Goal: Task Accomplishment & Management: Manage account settings

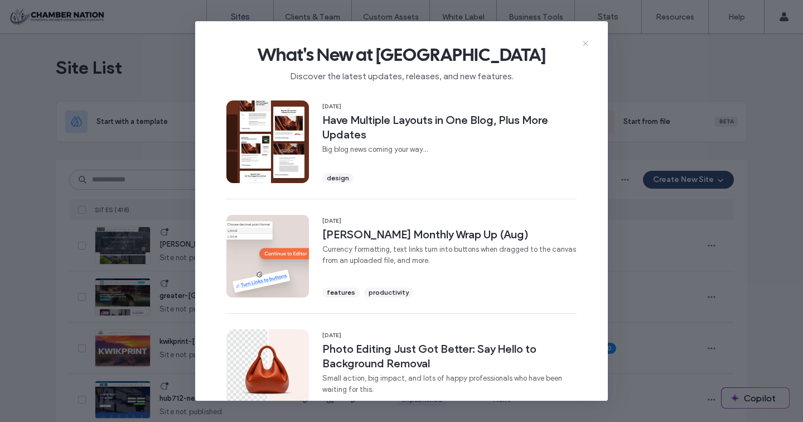
click at [587, 44] on icon at bounding box center [585, 43] width 9 height 9
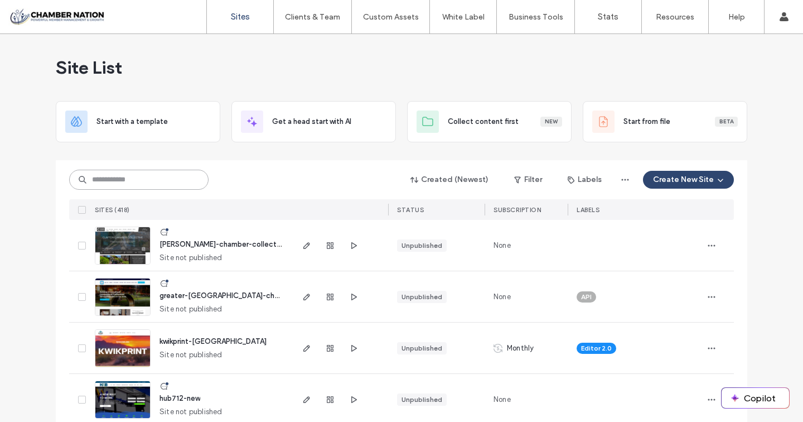
click at [161, 173] on input at bounding box center [138, 180] width 139 height 20
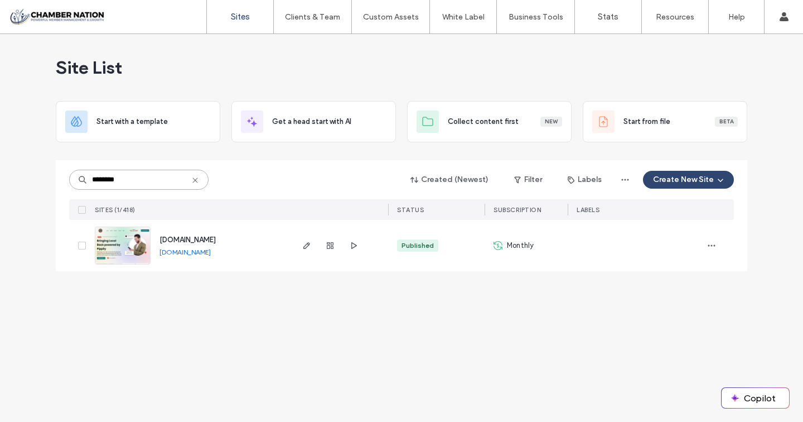
type input "********"
click at [183, 238] on span "[DOMAIN_NAME]" at bounding box center [188, 239] width 56 height 8
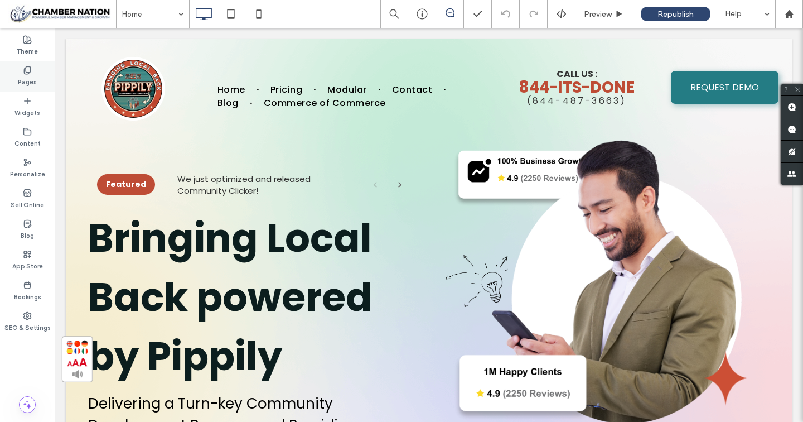
click at [31, 70] on icon at bounding box center [27, 70] width 9 height 9
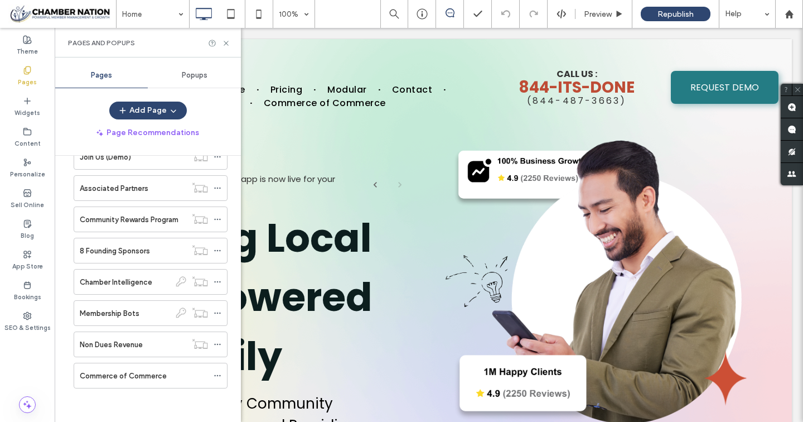
scroll to position [874, 0]
click at [108, 379] on label "Commerce of Commerce" at bounding box center [123, 376] width 87 height 20
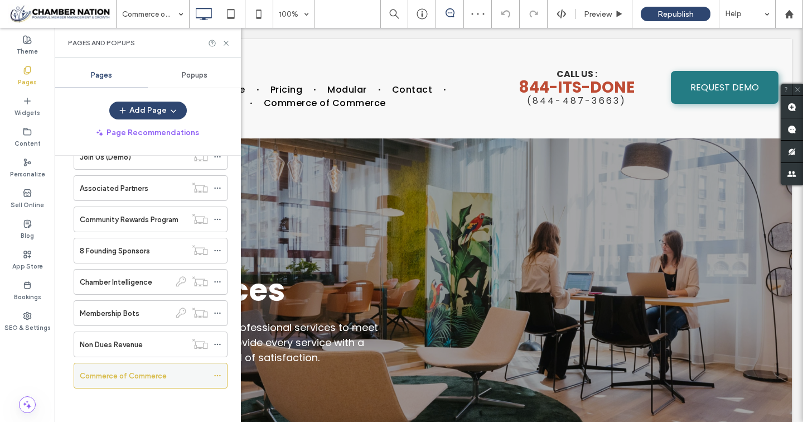
click at [216, 375] on icon at bounding box center [218, 376] width 8 height 8
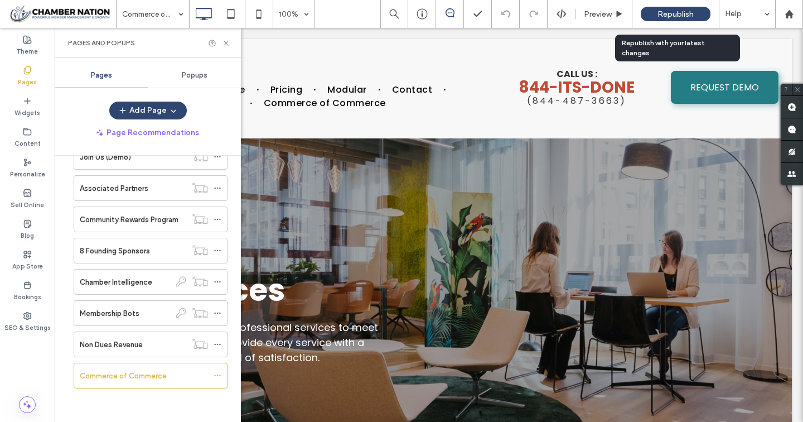
click at [661, 12] on span "Republish" at bounding box center [676, 13] width 36 height 9
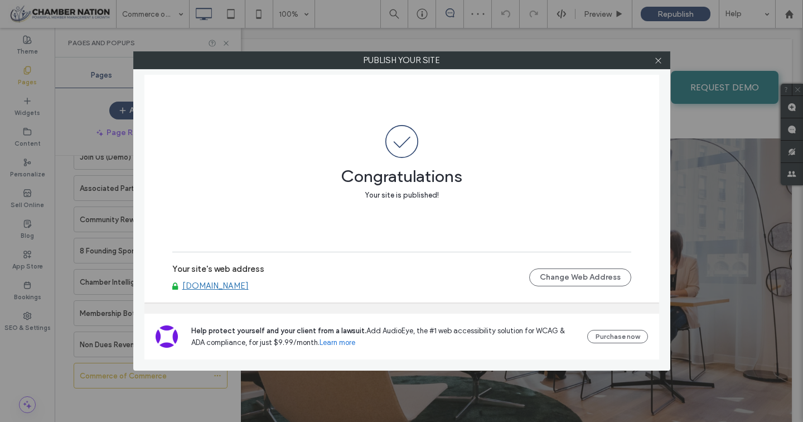
click at [249, 285] on link "[DOMAIN_NAME]" at bounding box center [215, 286] width 66 height 10
click at [660, 62] on use at bounding box center [659, 60] width 6 height 6
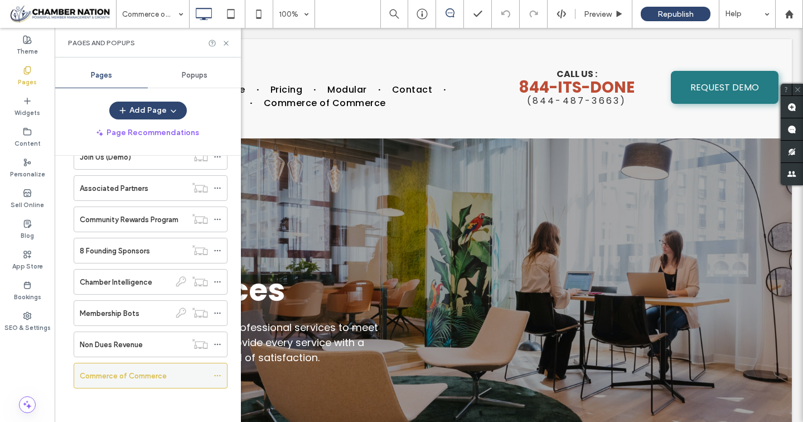
click at [216, 375] on icon at bounding box center [218, 376] width 8 height 8
click at [177, 380] on div "Commerce of Commerce" at bounding box center [144, 376] width 128 height 12
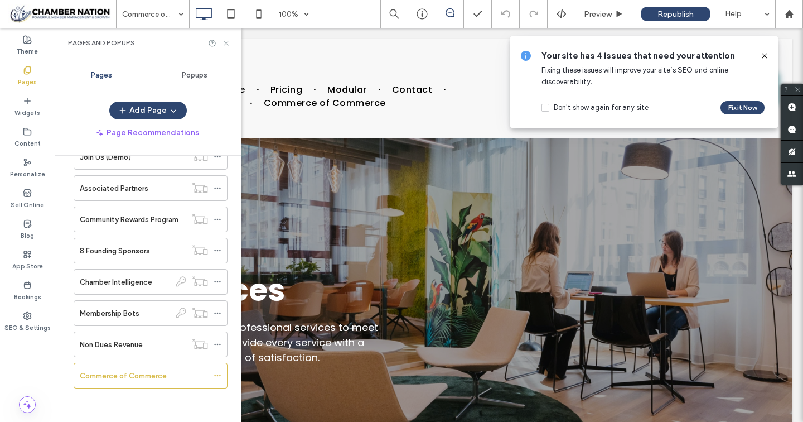
click at [226, 43] on icon at bounding box center [226, 43] width 8 height 8
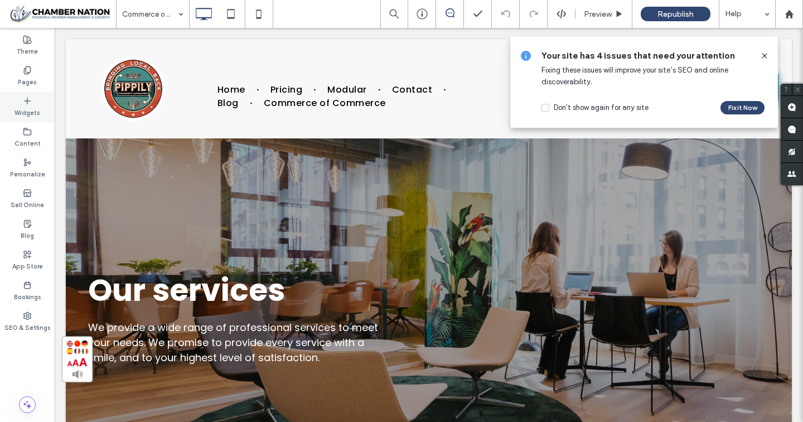
click at [31, 105] on label "Widgets" at bounding box center [28, 111] width 26 height 12
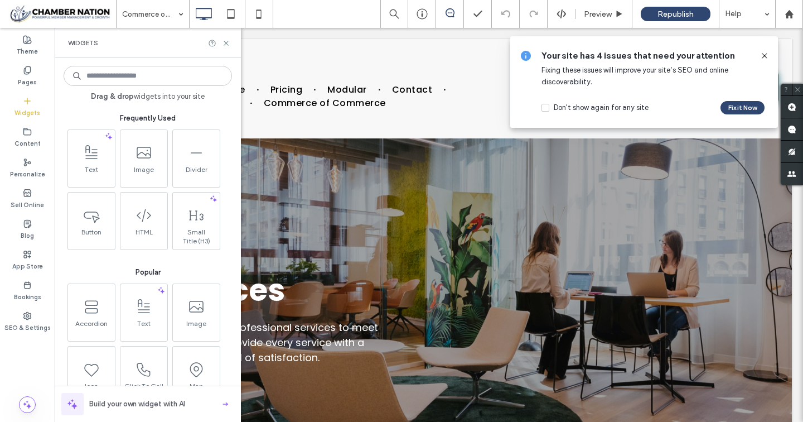
click at [31, 105] on label "Widgets" at bounding box center [28, 111] width 26 height 12
click at [29, 74] on icon at bounding box center [27, 70] width 9 height 9
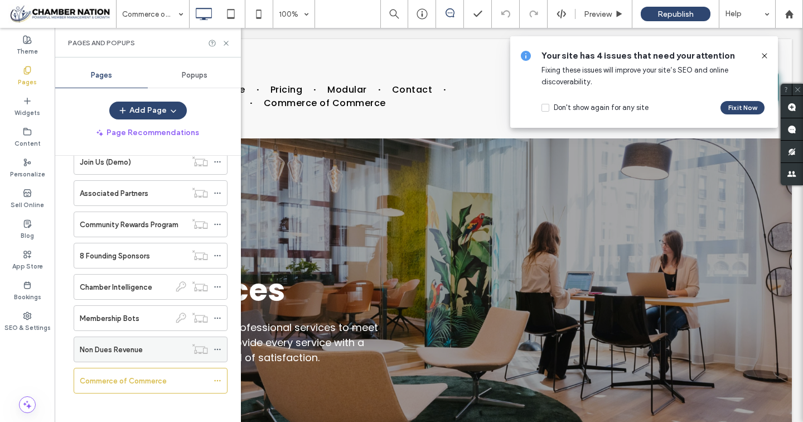
scroll to position [874, 0]
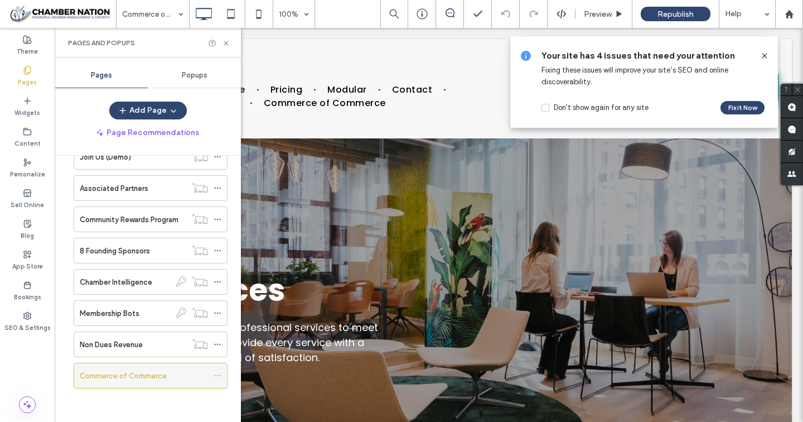
click at [219, 375] on icon at bounding box center [218, 376] width 8 height 8
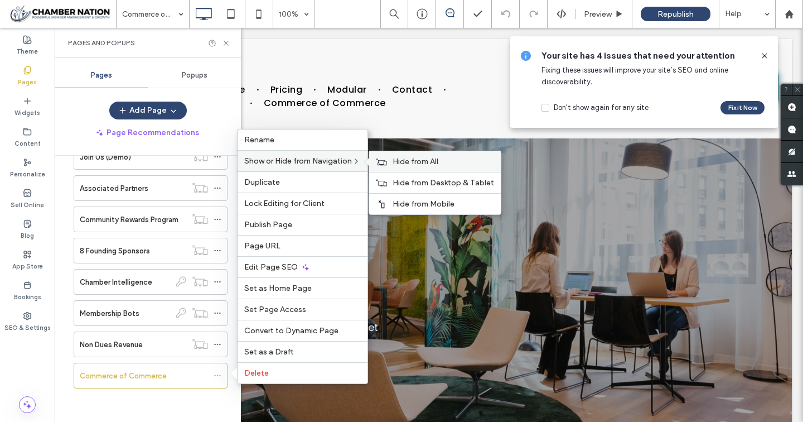
click at [380, 162] on use at bounding box center [382, 161] width 11 height 7
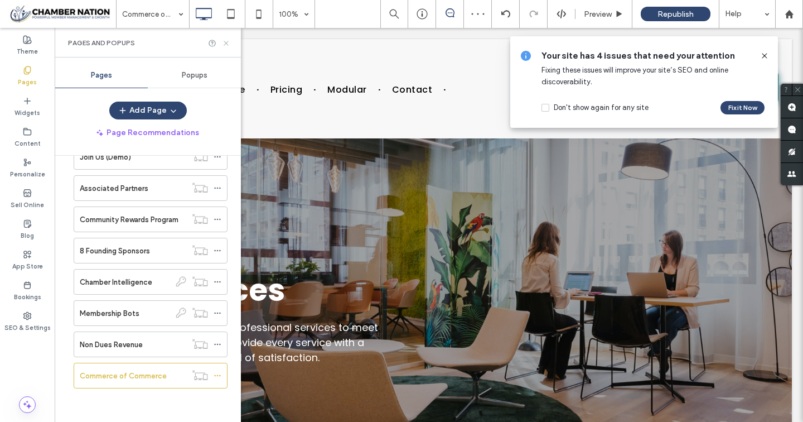
click at [226, 45] on icon at bounding box center [226, 43] width 8 height 8
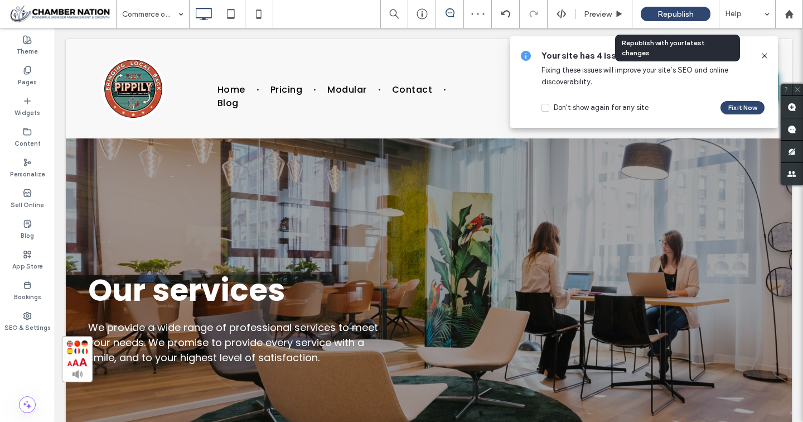
click at [665, 11] on span "Republish" at bounding box center [676, 13] width 36 height 9
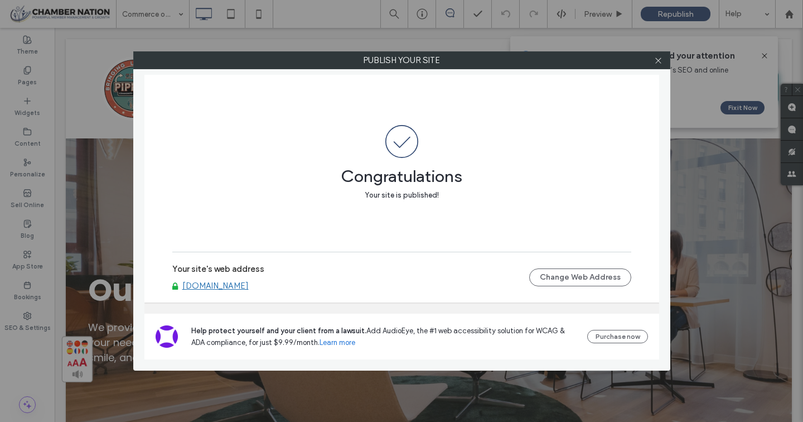
click at [663, 63] on div at bounding box center [658, 60] width 17 height 17
click at [659, 62] on icon at bounding box center [658, 60] width 8 height 8
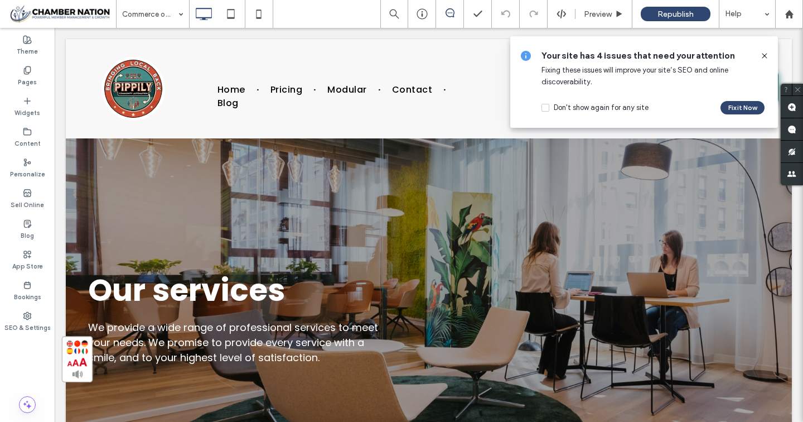
click at [765, 52] on icon at bounding box center [764, 55] width 9 height 9
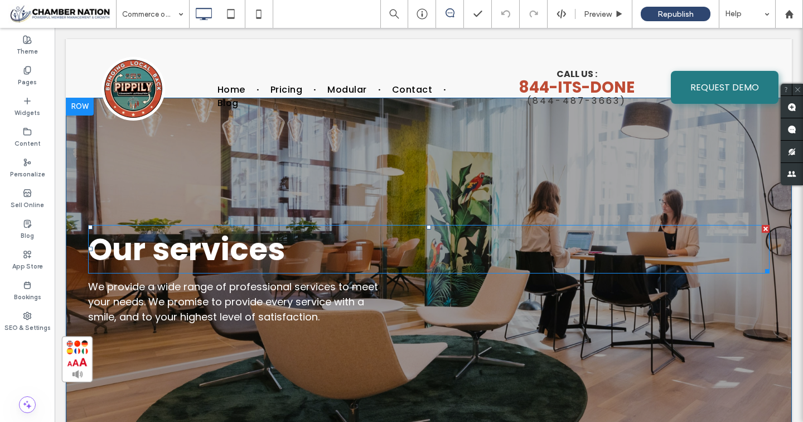
scroll to position [55, 0]
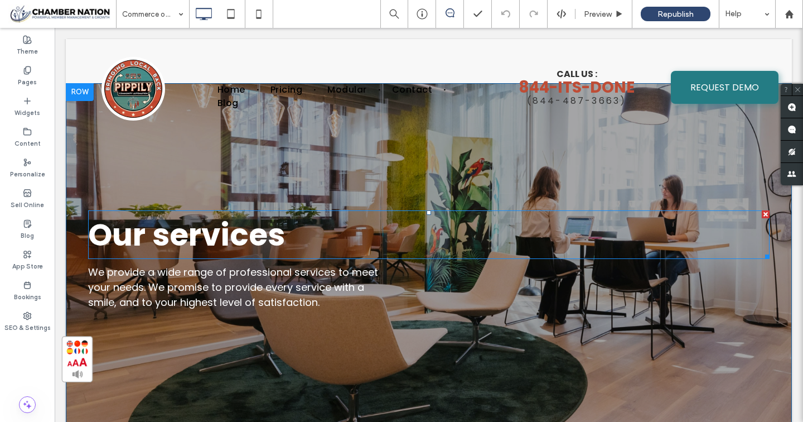
click at [238, 230] on span "Our services" at bounding box center [186, 234] width 197 height 43
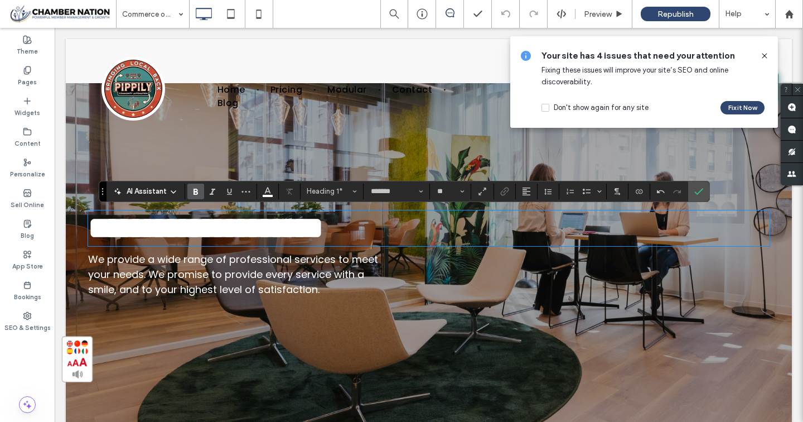
click at [134, 283] on span "We provide a wide range of professional services to meet your needs. We promise…" at bounding box center [233, 274] width 290 height 44
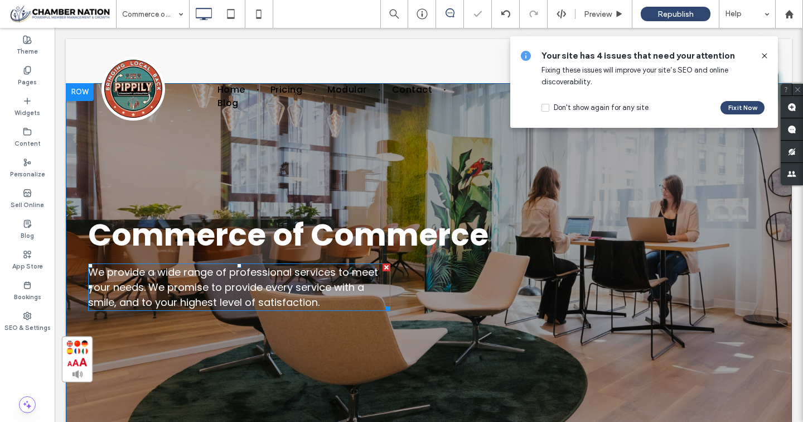
click at [134, 283] on span "We provide a wide range of professional services to meet your needs. We promise…" at bounding box center [233, 287] width 290 height 44
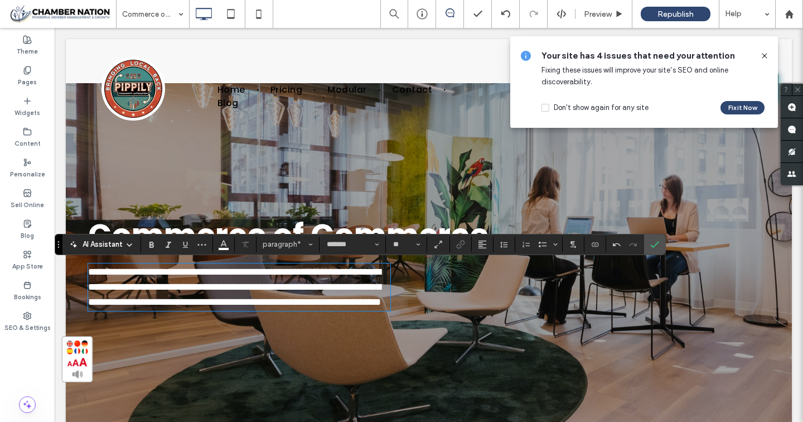
click at [114, 282] on span "**********" at bounding box center [234, 287] width 293 height 40
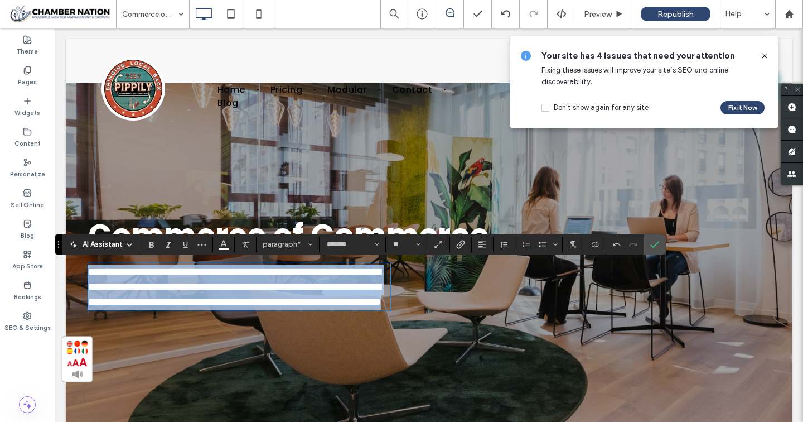
click at [114, 282] on span "**********" at bounding box center [234, 287] width 293 height 40
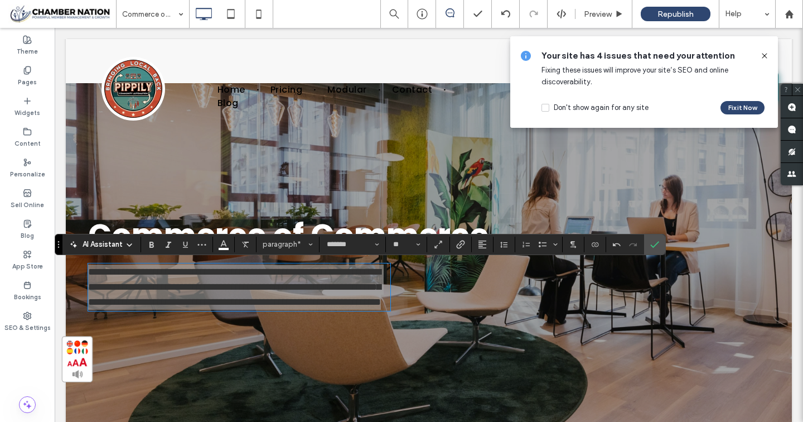
click at [110, 243] on span "AI Assistant" at bounding box center [103, 244] width 40 height 11
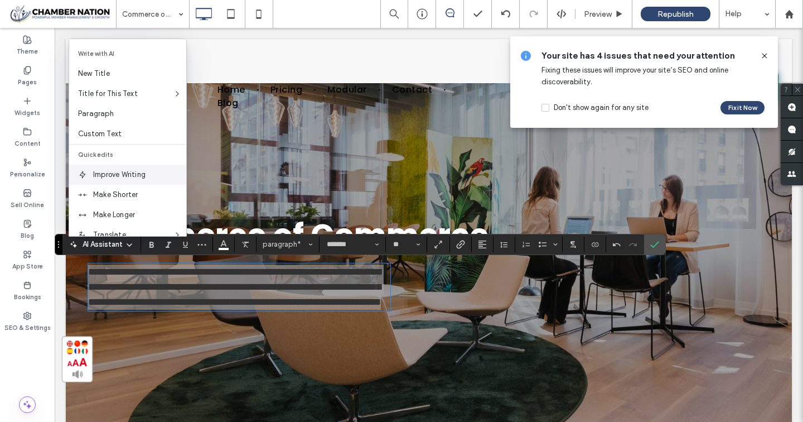
click at [123, 175] on span "Improve Writing" at bounding box center [139, 174] width 93 height 11
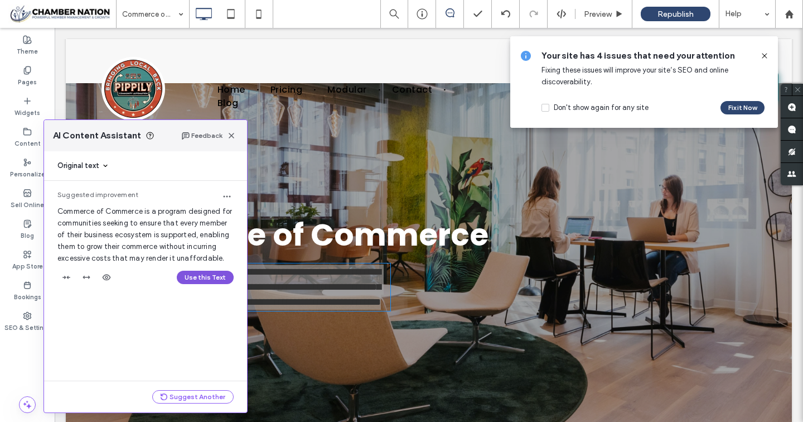
click at [210, 276] on button "Use this Text" at bounding box center [205, 277] width 57 height 13
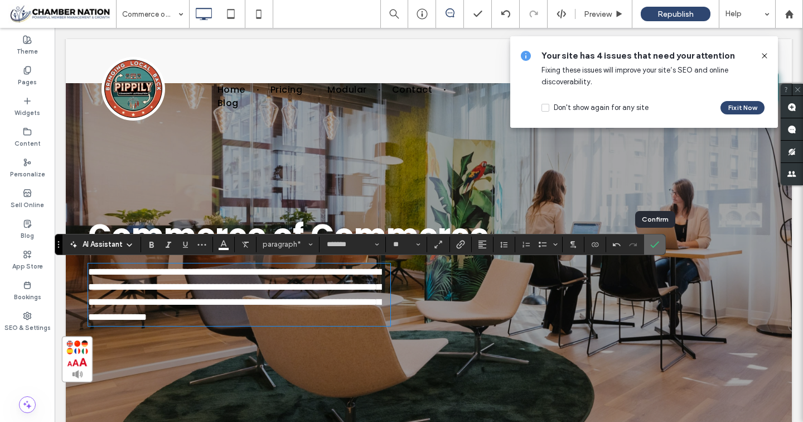
click at [654, 244] on icon "Confirm" at bounding box center [654, 244] width 9 height 9
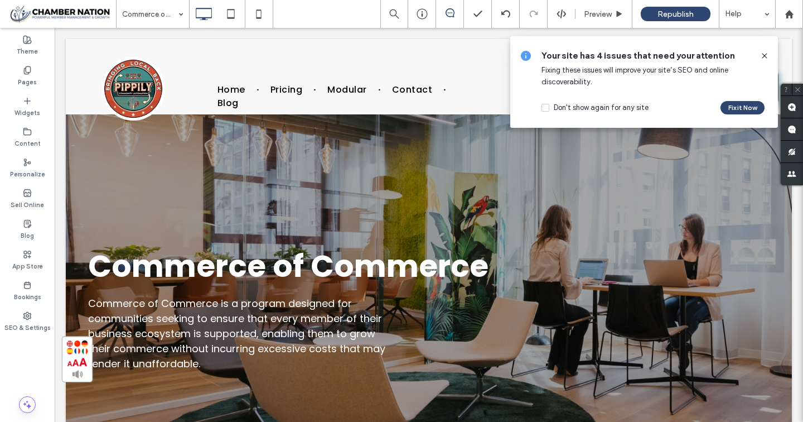
scroll to position [0, 0]
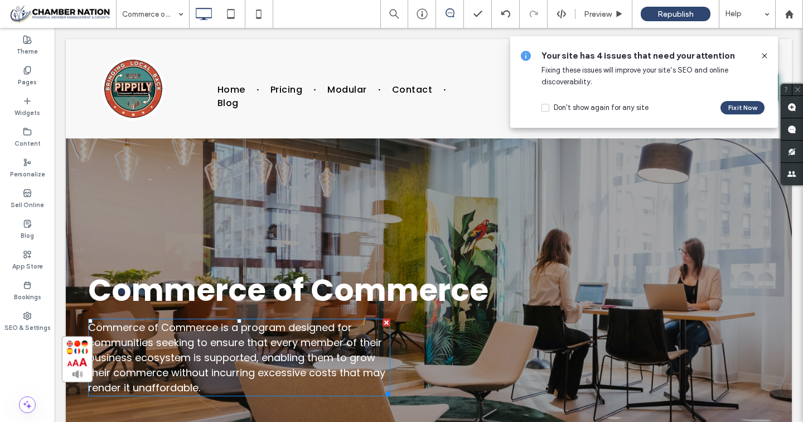
click at [290, 326] on span "Commerce of Commerce is a program designed for communities seeking to ensure th…" at bounding box center [236, 357] width 297 height 74
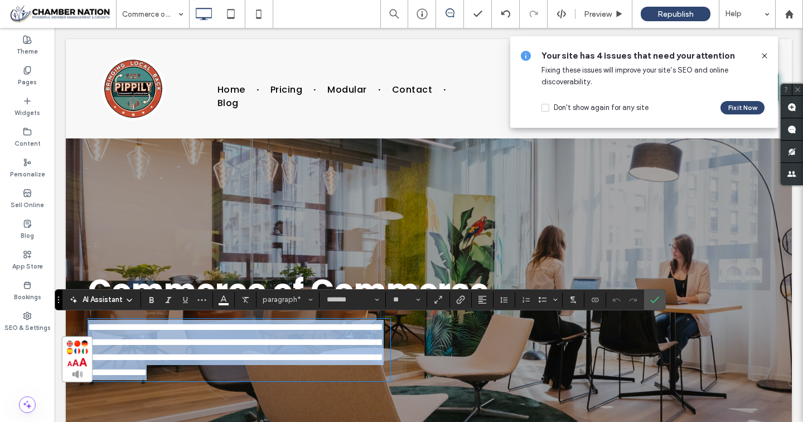
click at [284, 327] on span "**********" at bounding box center [234, 349] width 293 height 55
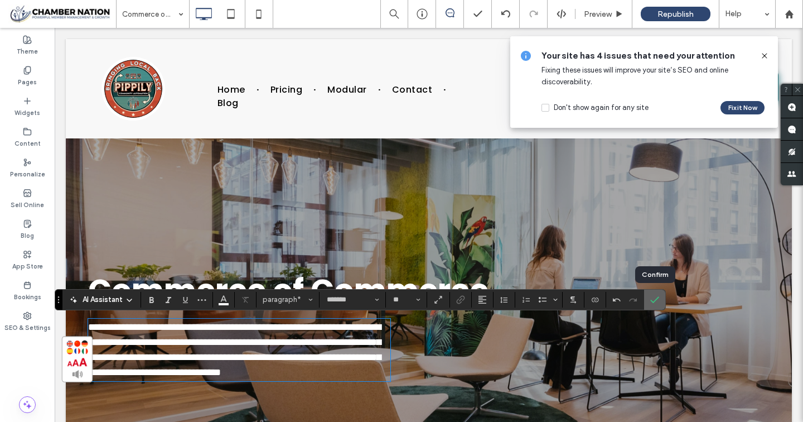
click at [653, 304] on span "Confirm" at bounding box center [652, 300] width 5 height 20
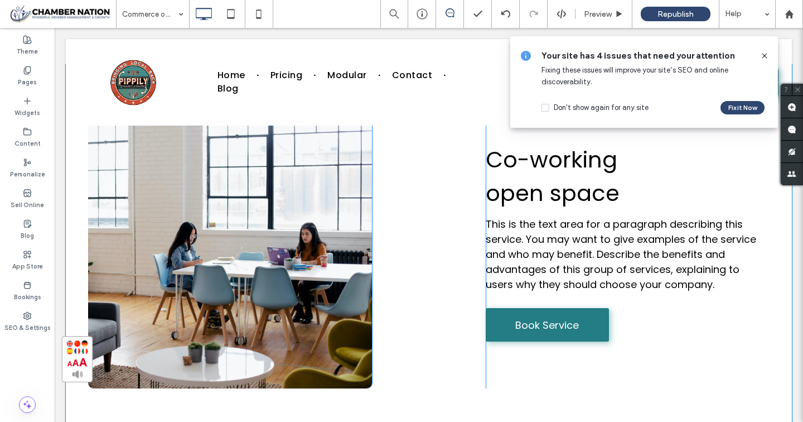
scroll to position [460, 0]
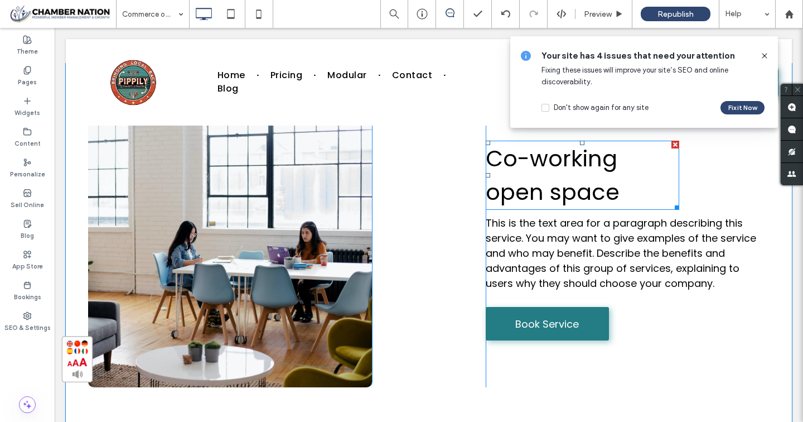
click at [512, 161] on span "Co-working open space" at bounding box center [553, 175] width 134 height 65
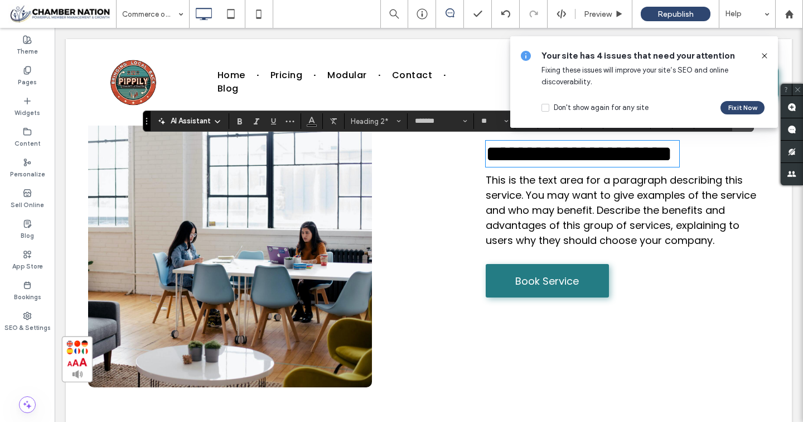
click at [488, 159] on span "**********" at bounding box center [579, 154] width 186 height 22
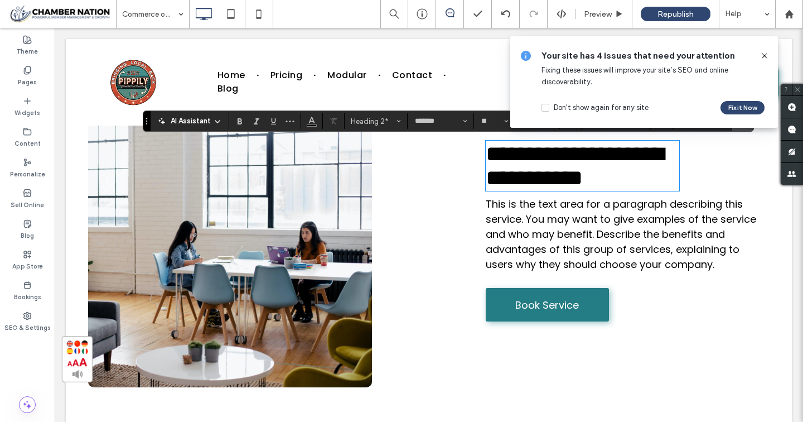
click at [519, 271] on span "This is the text area for a paragraph describing this service. You may want to …" at bounding box center [621, 234] width 271 height 74
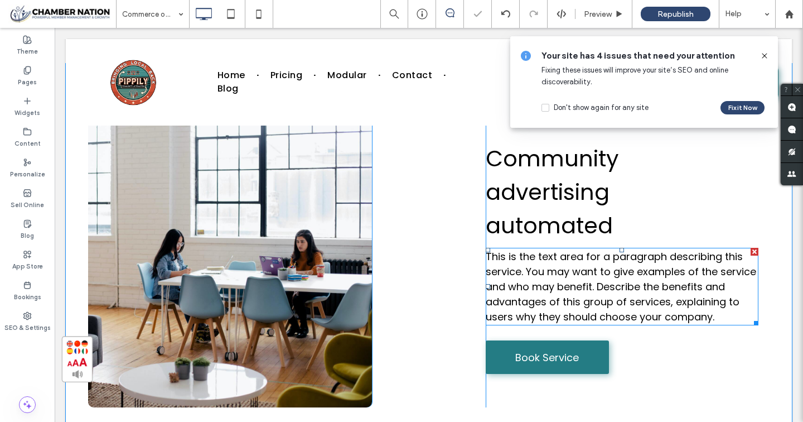
click at [519, 272] on span "This is the text area for a paragraph describing this service. You may want to …" at bounding box center [621, 286] width 271 height 74
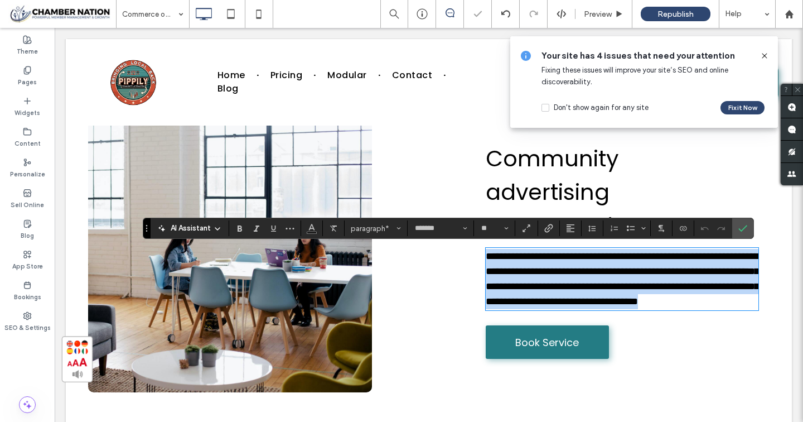
click at [519, 272] on span "**********" at bounding box center [622, 278] width 273 height 55
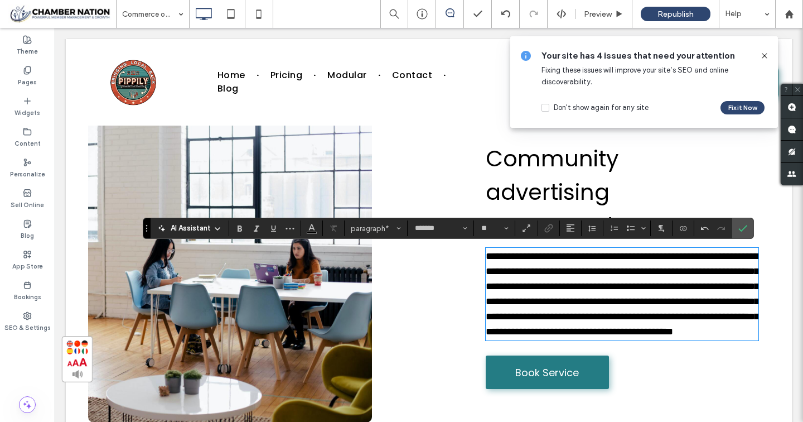
click at [596, 281] on span "**********" at bounding box center [622, 293] width 273 height 85
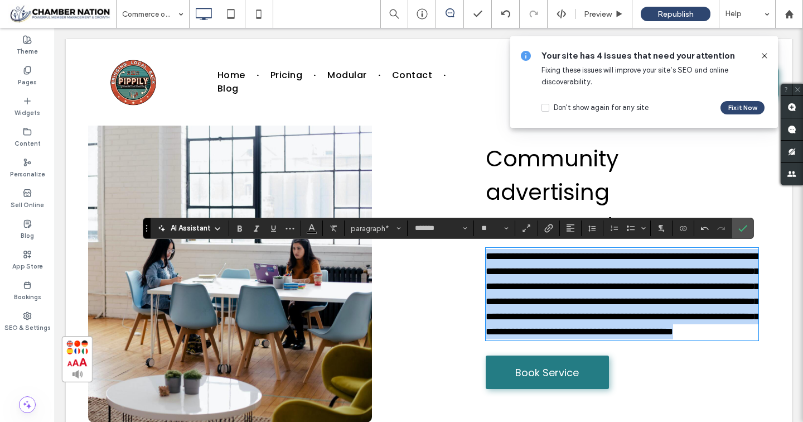
click at [596, 281] on span "**********" at bounding box center [622, 293] width 273 height 85
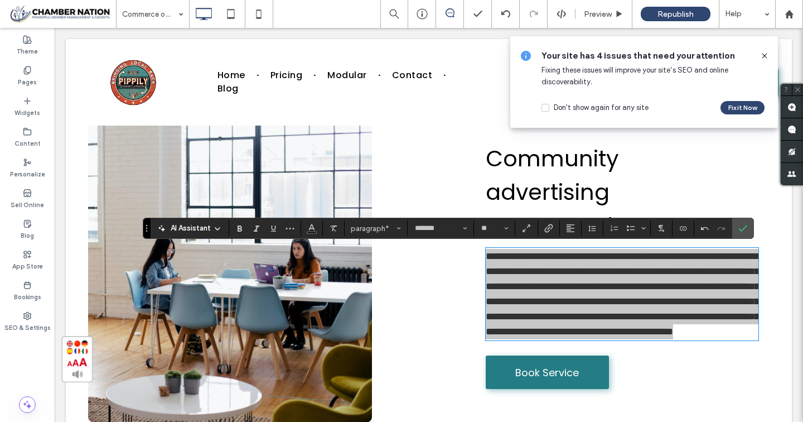
click at [209, 229] on span "AI Assistant" at bounding box center [191, 228] width 40 height 11
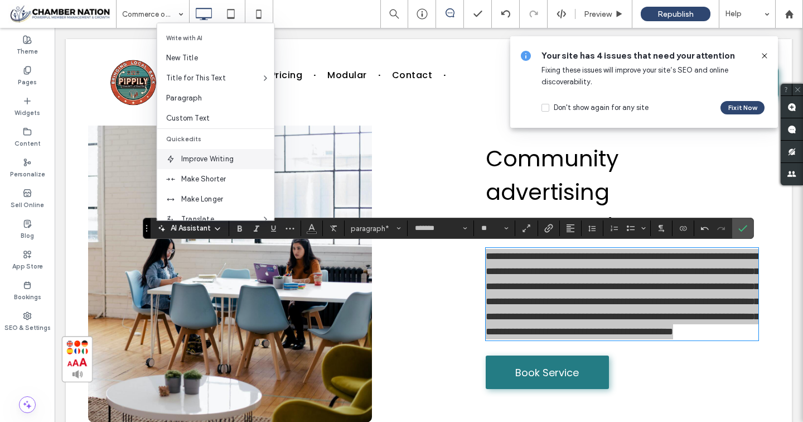
click at [210, 158] on span "Improve Writing" at bounding box center [227, 158] width 93 height 11
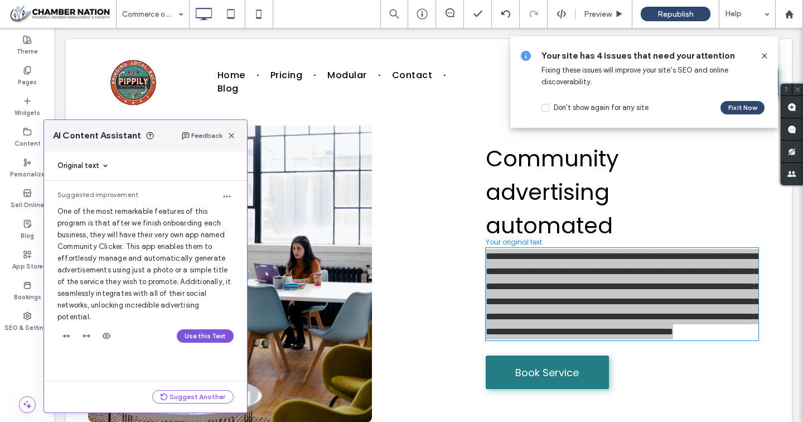
click at [202, 334] on button "Use this Text" at bounding box center [205, 335] width 57 height 13
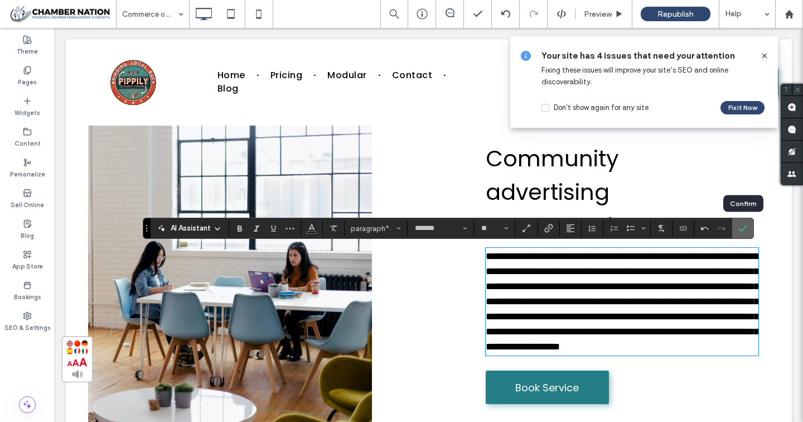
click at [741, 230] on use "Confirm" at bounding box center [743, 228] width 9 height 7
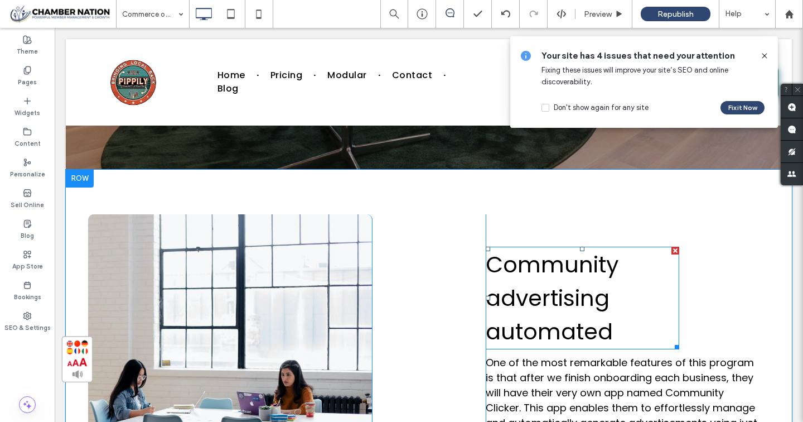
scroll to position [354, 0]
click at [498, 296] on span "Community advertising automated" at bounding box center [552, 298] width 133 height 98
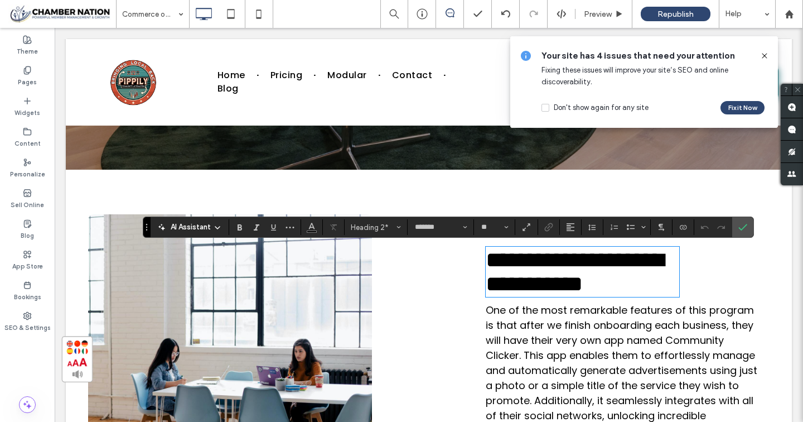
click at [498, 295] on span "**********" at bounding box center [575, 272] width 178 height 46
click at [746, 230] on icon "Confirm" at bounding box center [743, 227] width 9 height 9
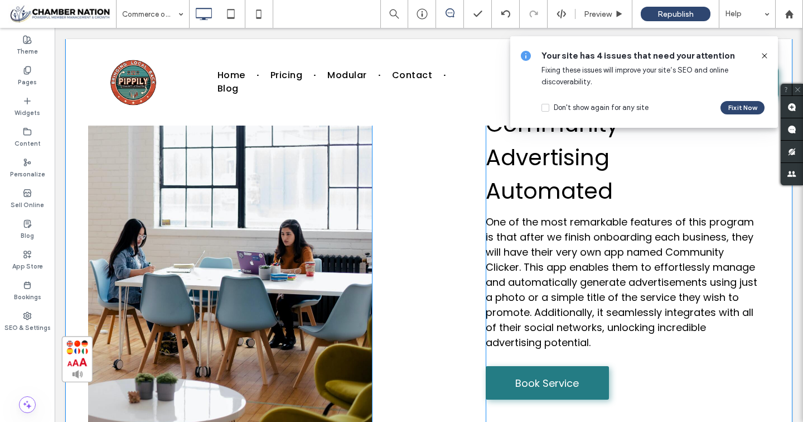
scroll to position [496, 0]
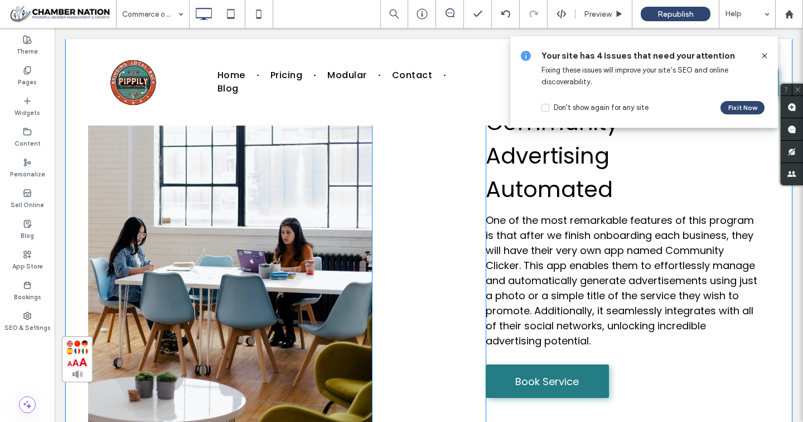
click at [305, 218] on div "Click To Paste" at bounding box center [230, 251] width 284 height 359
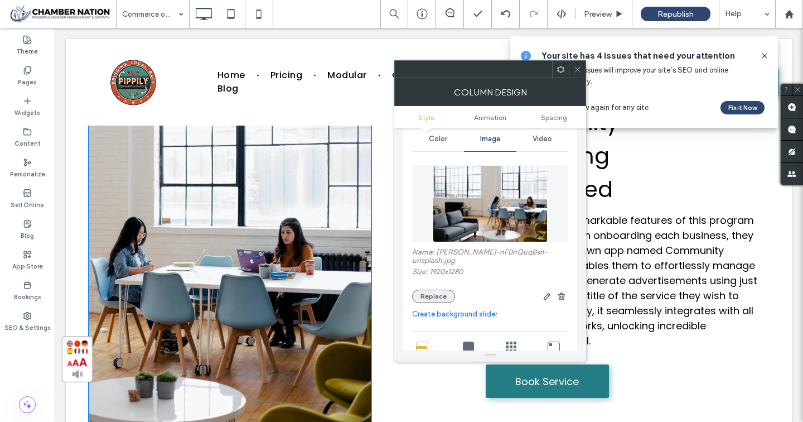
scroll to position [50, 0]
click at [433, 296] on button "Replace" at bounding box center [433, 294] width 43 height 13
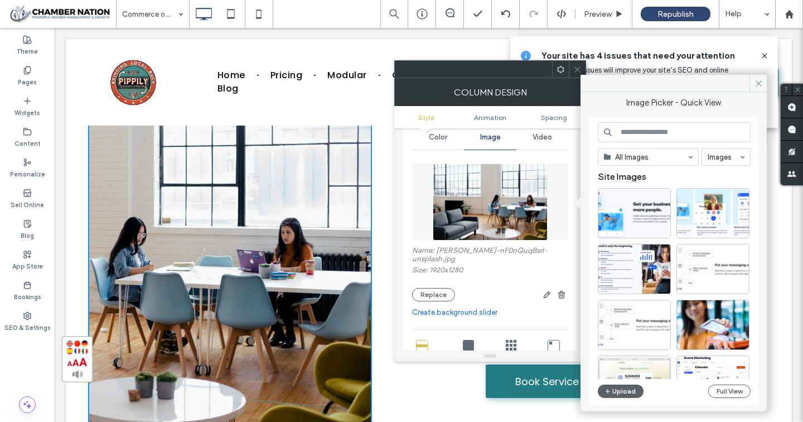
click at [649, 130] on input at bounding box center [674, 132] width 153 height 20
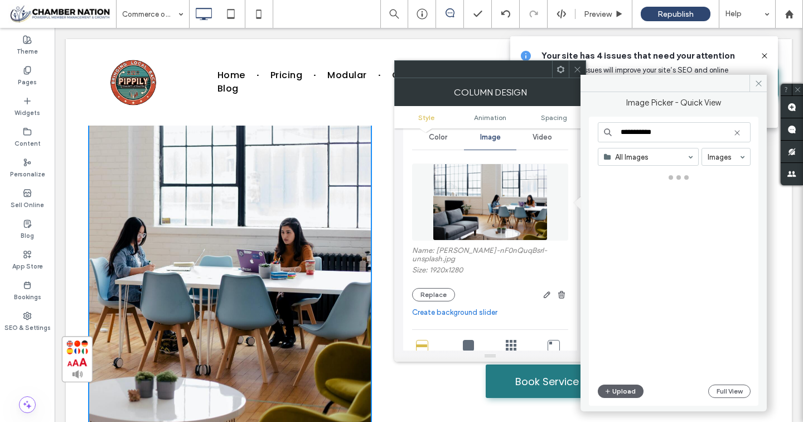
type input "**********"
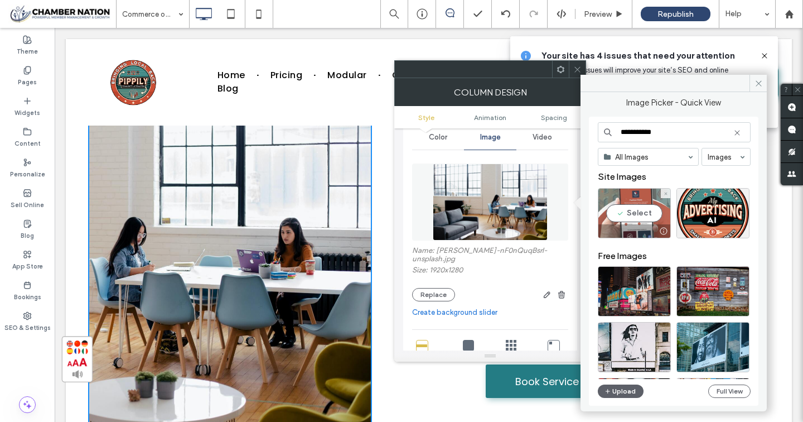
click at [643, 216] on div "Select" at bounding box center [634, 213] width 73 height 50
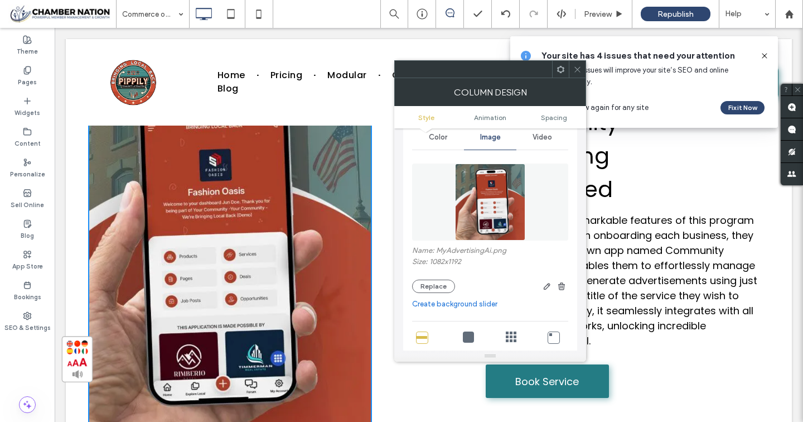
click at [578, 70] on icon at bounding box center [577, 69] width 8 height 8
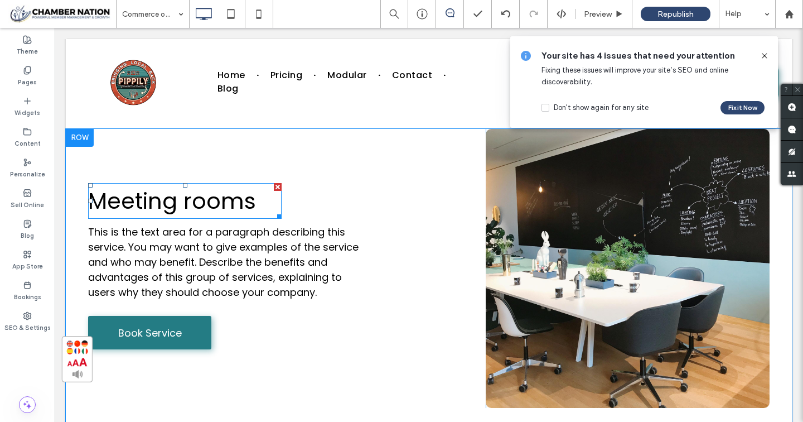
scroll to position [842, 0]
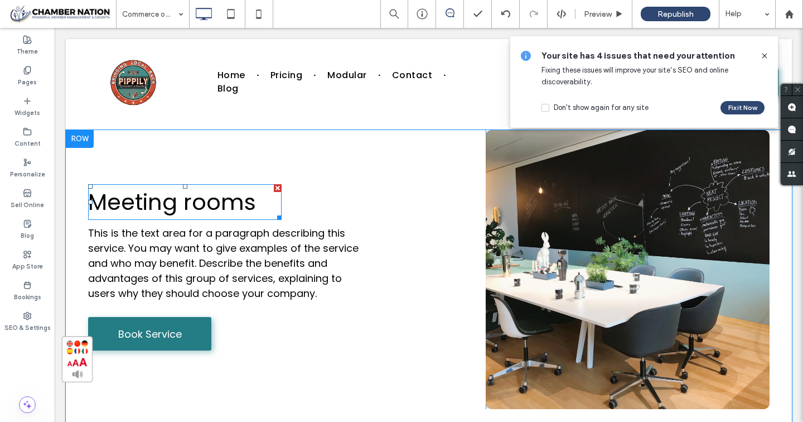
click at [191, 209] on span "Meeting rooms" at bounding box center [172, 201] width 168 height 31
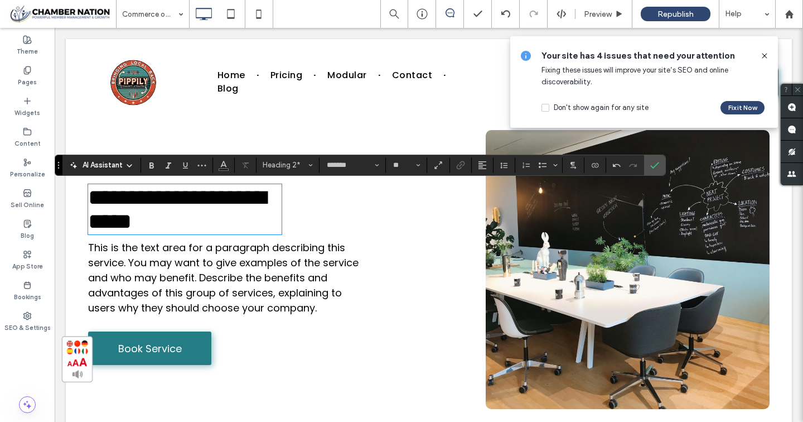
click at [571, 231] on div at bounding box center [587, 269] width 182 height 279
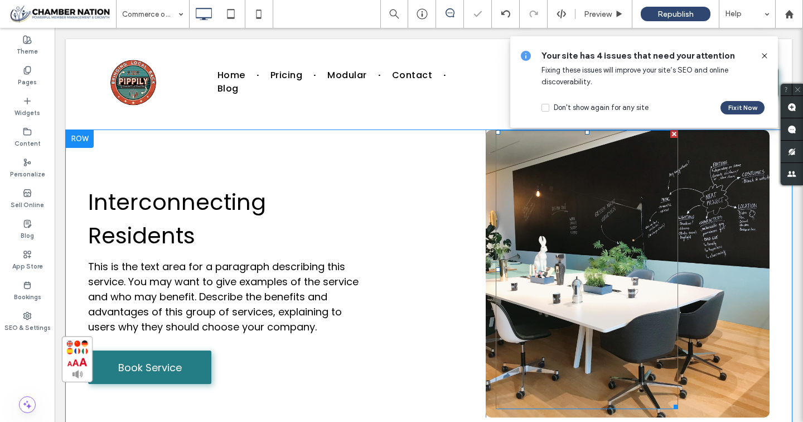
click at [571, 231] on div at bounding box center [587, 269] width 182 height 279
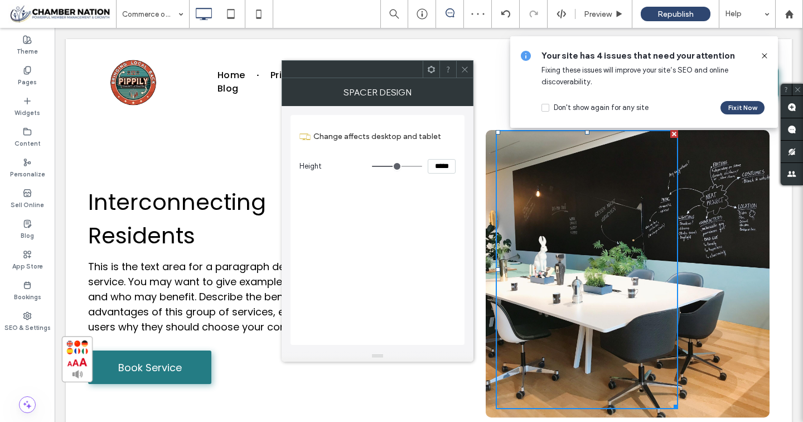
click at [702, 220] on div "Click To Paste" at bounding box center [628, 273] width 284 height 287
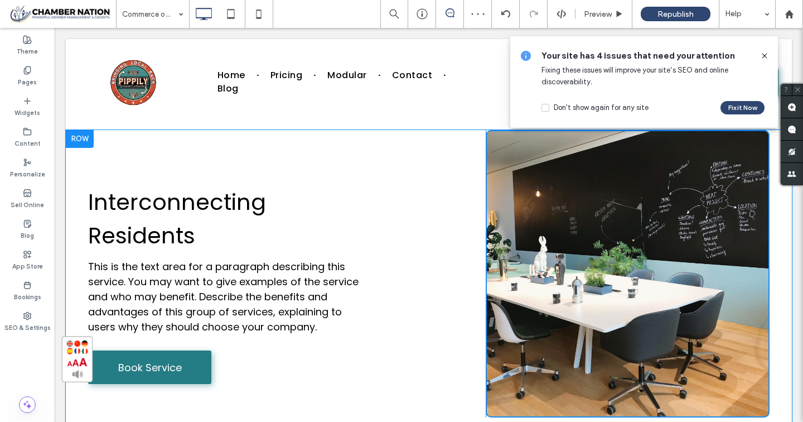
click at [702, 220] on div "Click To Paste" at bounding box center [628, 273] width 284 height 287
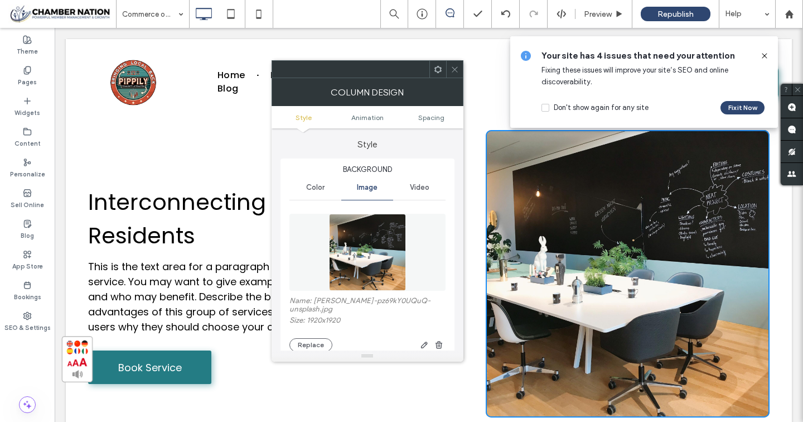
click at [320, 351] on div at bounding box center [368, 355] width 192 height 11
click at [320, 348] on button "Replace" at bounding box center [311, 344] width 43 height 13
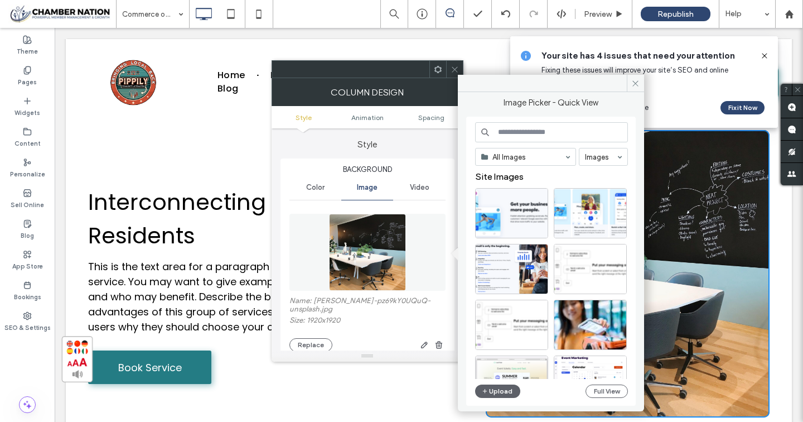
click at [516, 132] on input at bounding box center [551, 132] width 153 height 20
type input "*********"
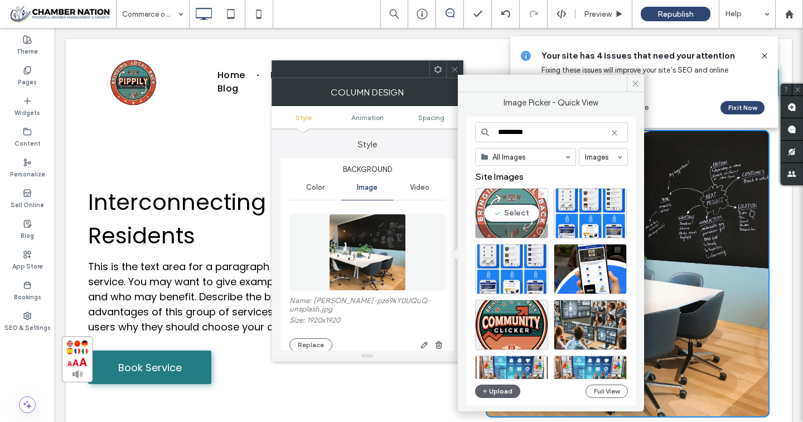
click at [515, 213] on div "Select" at bounding box center [511, 213] width 73 height 50
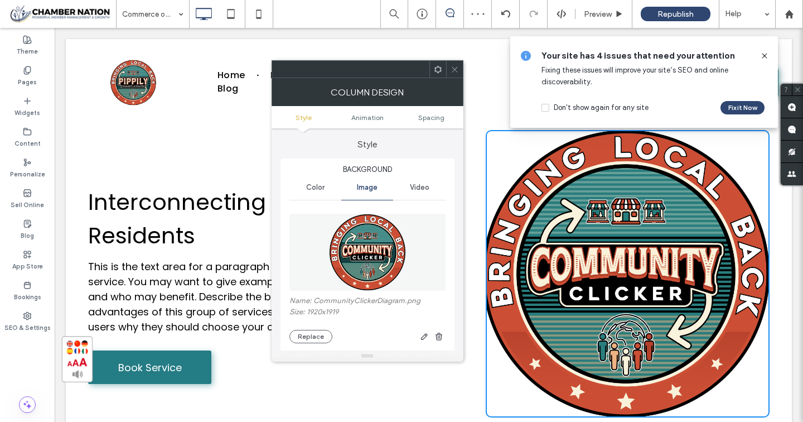
click at [455, 69] on icon at bounding box center [455, 69] width 8 height 8
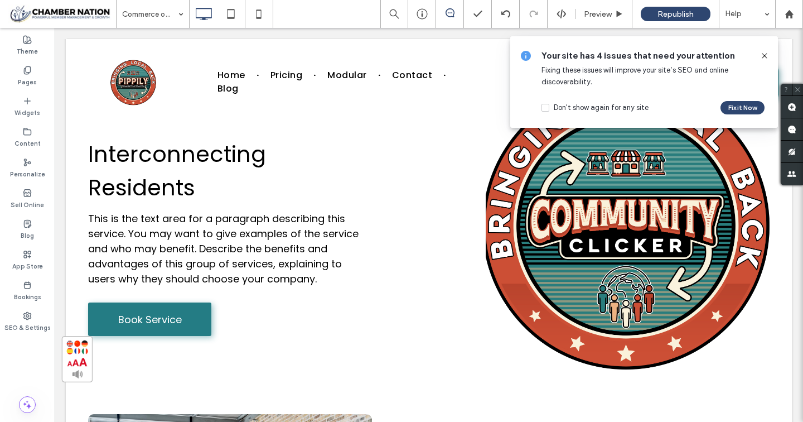
scroll to position [894, 0]
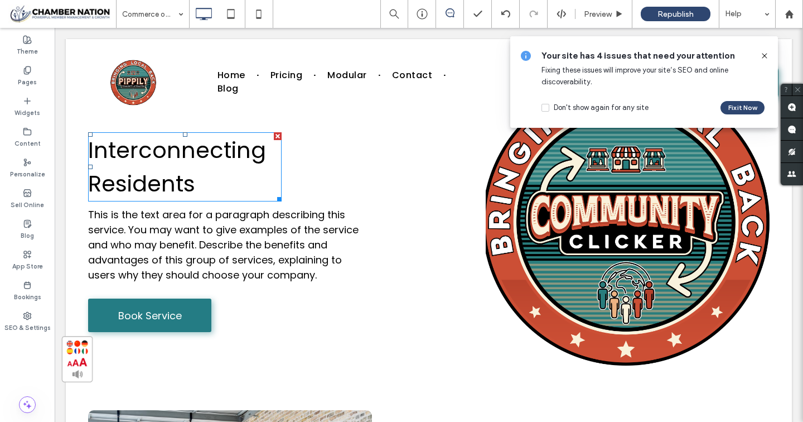
click at [204, 181] on h2 "Interconnecting Residents" at bounding box center [185, 166] width 194 height 67
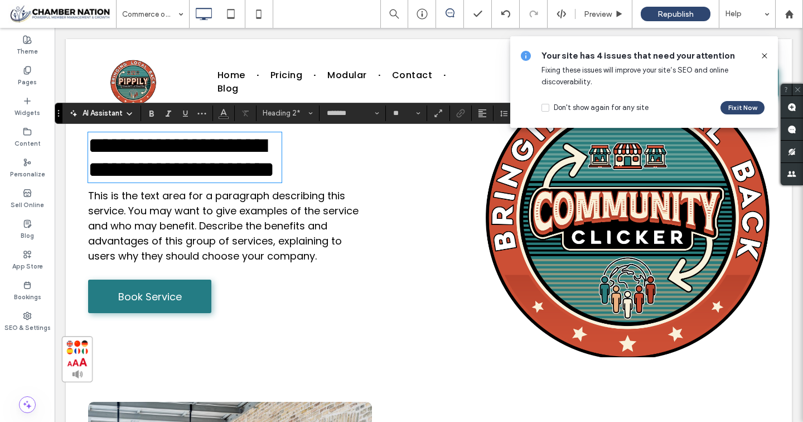
click at [192, 263] on span "This is the text area for a paragraph describing this service. You may want to …" at bounding box center [223, 226] width 271 height 74
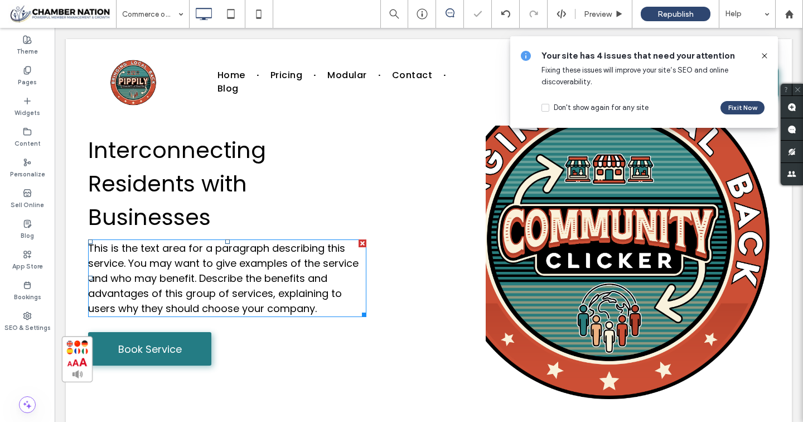
click at [192, 267] on span "This is the text area for a paragraph describing this service. You may want to …" at bounding box center [223, 278] width 271 height 74
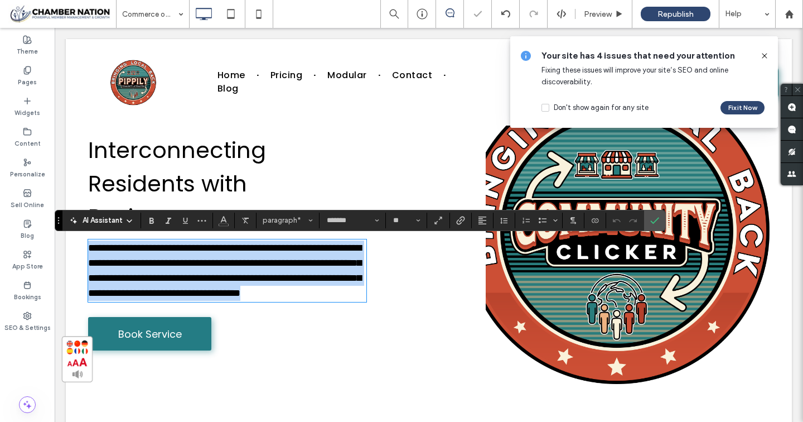
click at [192, 267] on span "**********" at bounding box center [224, 270] width 273 height 55
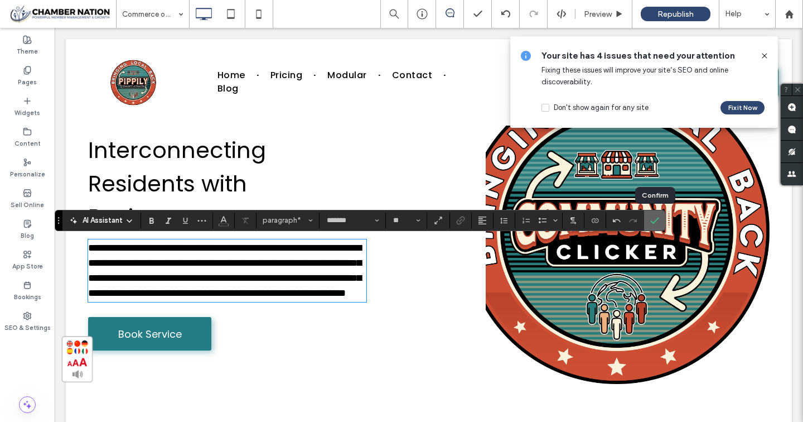
click at [661, 221] on label "Confirm" at bounding box center [655, 220] width 17 height 20
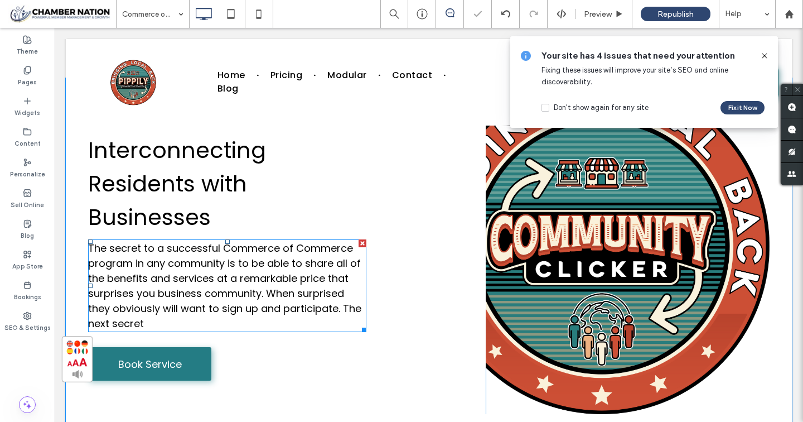
click at [254, 323] on p "The secret to a successful Commerce of Commerce program in any community is to …" at bounding box center [227, 285] width 278 height 90
